Goal: Find specific page/section: Find specific page/section

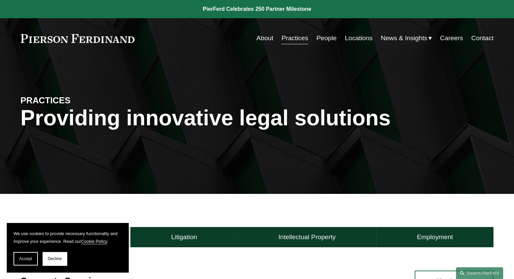
click at [484, 37] on link "Contact" at bounding box center [482, 38] width 22 height 13
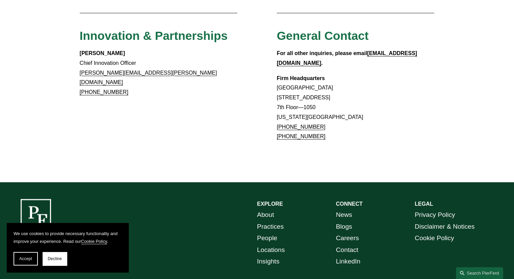
scroll to position [634, 0]
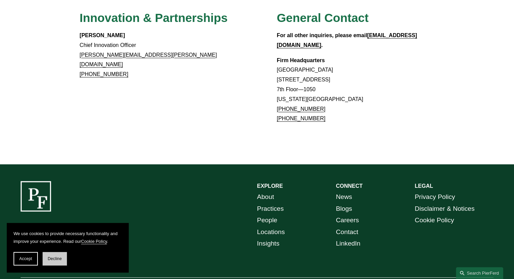
click at [51, 261] on span "Decline" at bounding box center [55, 258] width 14 height 5
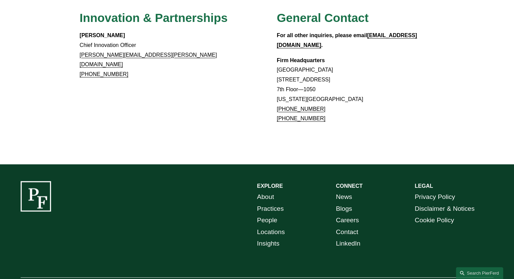
click at [265, 191] on link "About" at bounding box center [265, 197] width 17 height 12
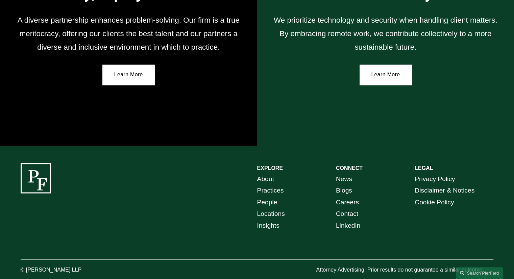
scroll to position [1205, 0]
